Goal: Task Accomplishment & Management: Manage account settings

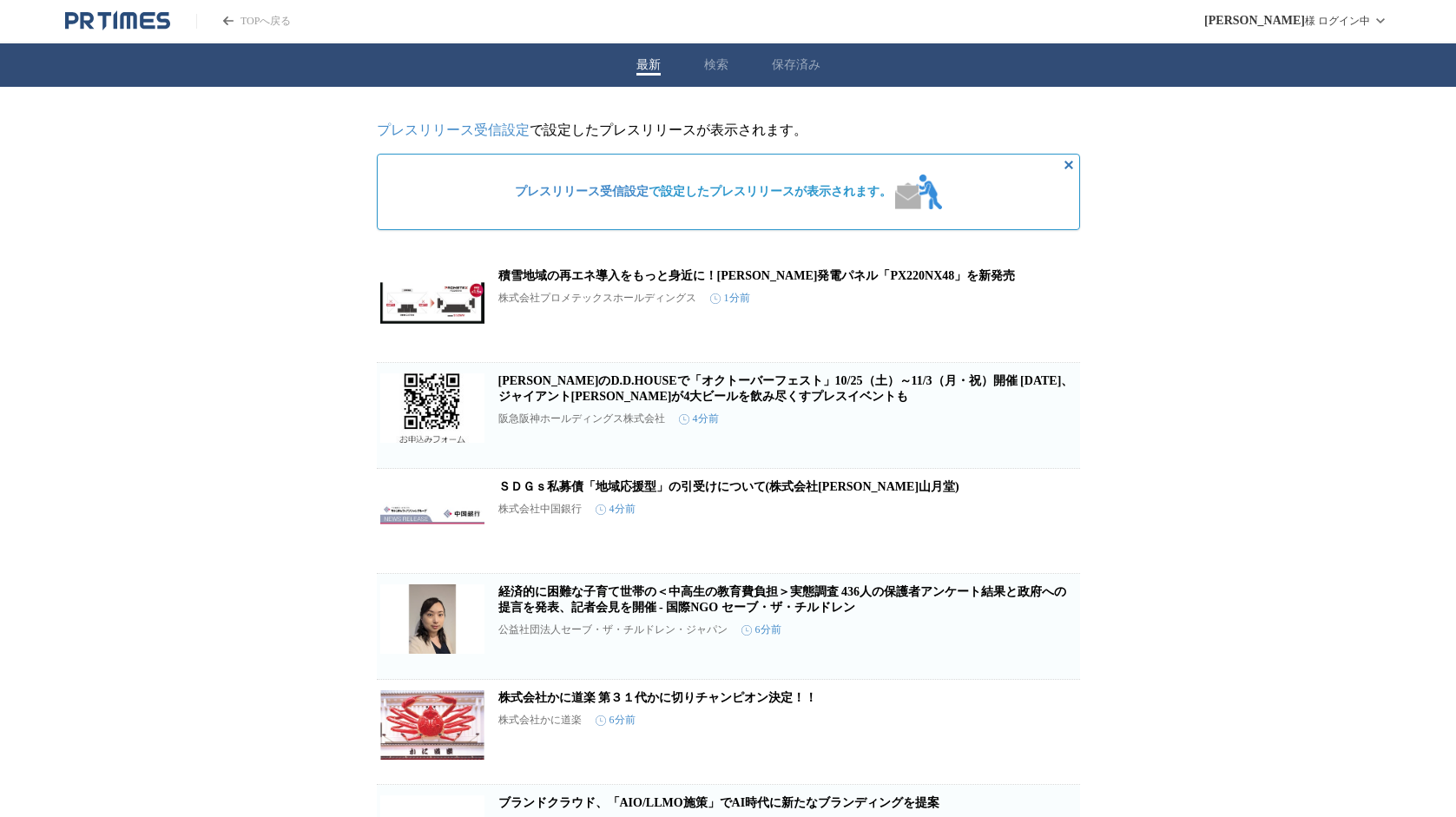
click at [230, 21] on icon "PR TIMESのトップページはこちら" at bounding box center [227, 21] width 10 height 8
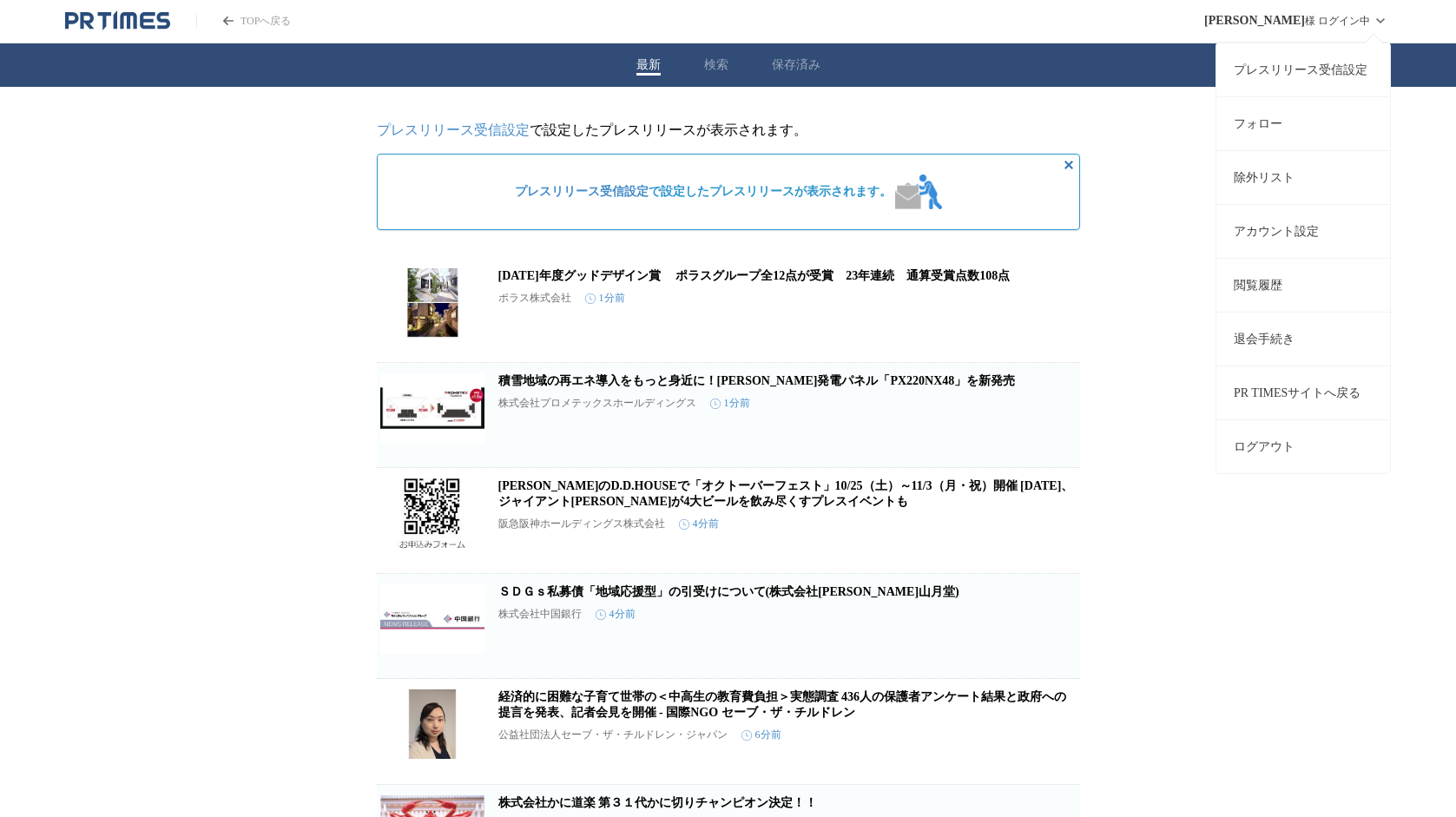
click at [1368, 13] on div "[PERSON_NAME] ログイン中 プレスリリース受信設定 フォロー 除外リスト アカウント設定 閲覧履歴 退会手続き PR TIMESサイトへ戻る ログ…" at bounding box center [1298, 21] width 186 height 42
click at [1288, 445] on button "ログアウト" at bounding box center [1303, 447] width 173 height 54
